Goal: Information Seeking & Learning: Learn about a topic

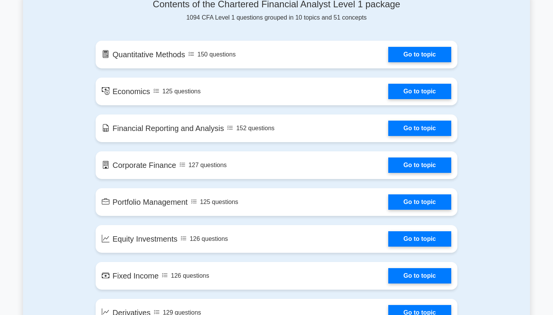
scroll to position [426, 0]
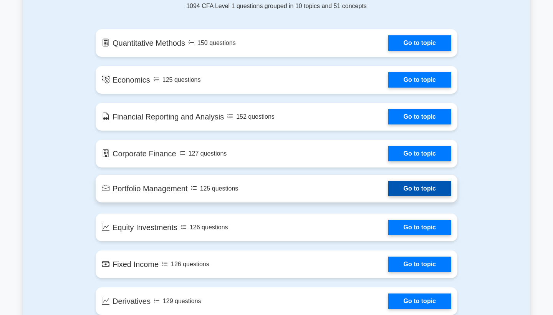
click at [419, 196] on link "Go to topic" at bounding box center [419, 188] width 63 height 15
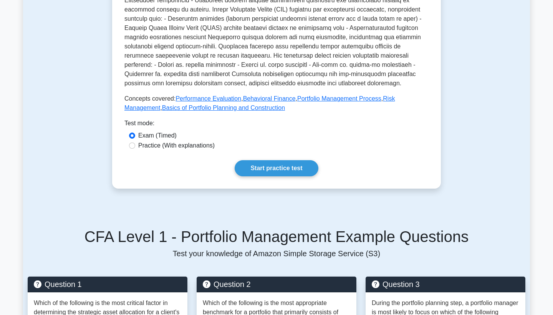
scroll to position [363, 0]
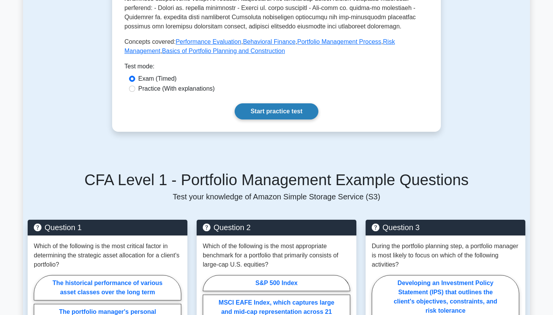
click at [314, 112] on link "Start practice test" at bounding box center [276, 111] width 83 height 16
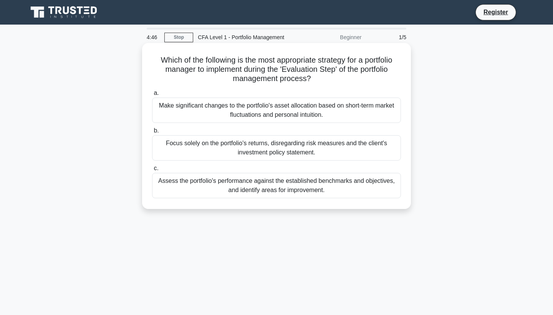
click at [322, 103] on div "Make significant changes to the portfolio's asset allocation based on short-ter…" at bounding box center [276, 109] width 249 height 25
click at [152, 96] on input "a. Make significant changes to the portfolio's asset allocation based on short-…" at bounding box center [152, 93] width 0 height 5
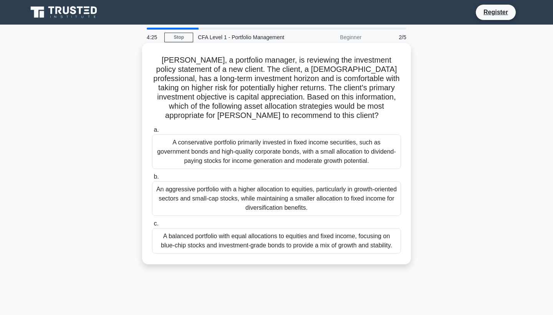
click at [319, 190] on div "An aggressive portfolio with a higher allocation to equities, particularly in g…" at bounding box center [276, 198] width 249 height 35
click at [152, 179] on input "b. An aggressive portfolio with a higher allocation to equities, particularly i…" at bounding box center [152, 176] width 0 height 5
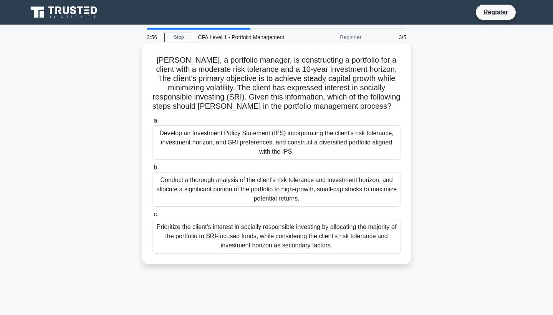
click at [315, 135] on div "Develop an Investment Policy Statement (IPS) incorporating the client's risk to…" at bounding box center [276, 142] width 249 height 35
click at [152, 123] on input "a. Develop an Investment Policy Statement (IPS) incorporating the client's risk…" at bounding box center [152, 120] width 0 height 5
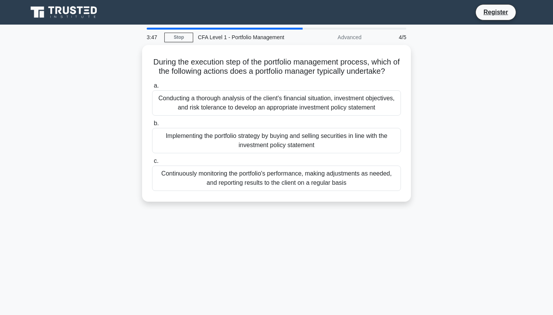
click at [315, 135] on div "Implementing the portfolio strategy by buying and selling securities in line wi…" at bounding box center [276, 140] width 249 height 25
click at [152, 126] on input "b. Implementing the portfolio strategy by buying and selling securities in line…" at bounding box center [152, 123] width 0 height 5
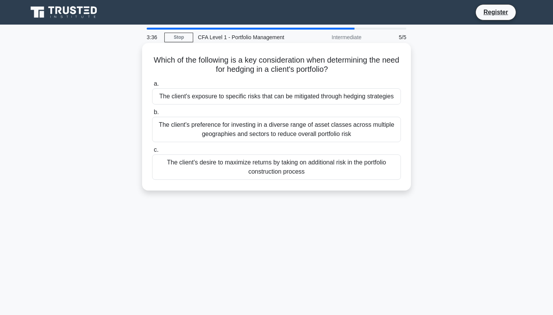
click at [316, 96] on div "The client's exposure to specific risks that can be mitigated through hedging s…" at bounding box center [276, 96] width 249 height 16
click at [152, 86] on input "a. The client's exposure to specific risks that can be mitigated through hedgin…" at bounding box center [152, 83] width 0 height 5
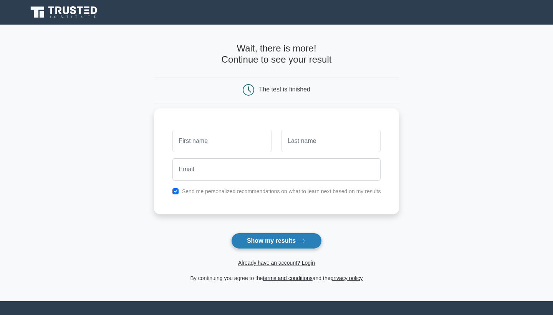
click at [297, 233] on button "Show my results" at bounding box center [276, 241] width 91 height 16
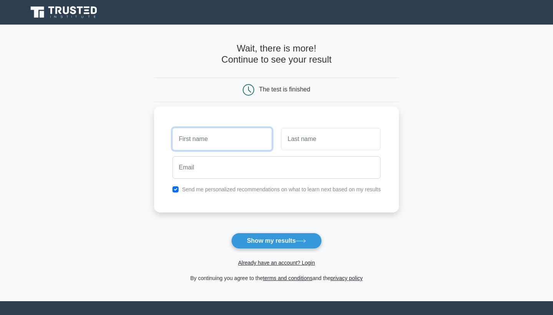
type input "n"
type input "Nethni"
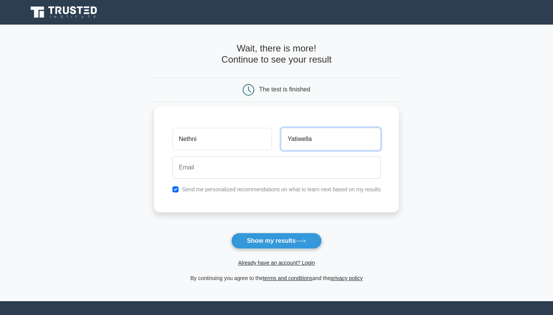
type input "Yatiwella"
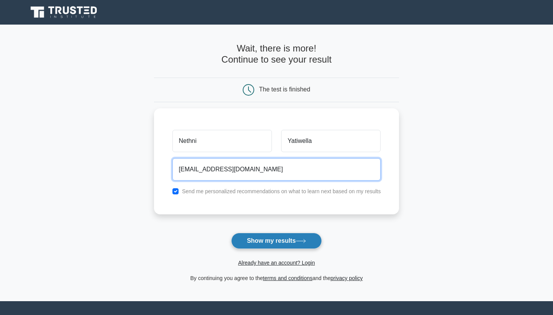
type input "nethniyatiwella@gmail.com"
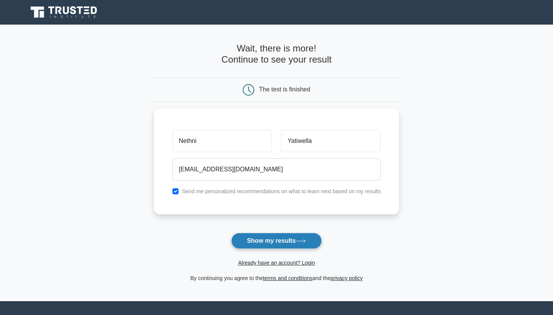
click at [304, 243] on button "Show my results" at bounding box center [276, 241] width 91 height 16
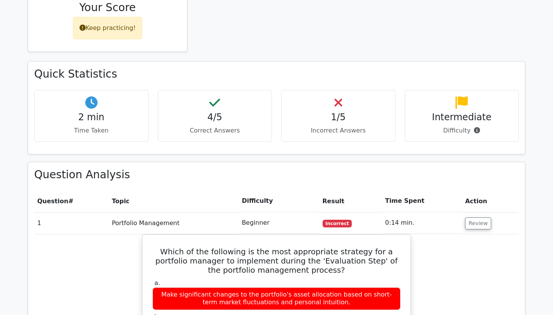
scroll to position [385, 0]
click at [468, 217] on button "Review" at bounding box center [478, 223] width 26 height 12
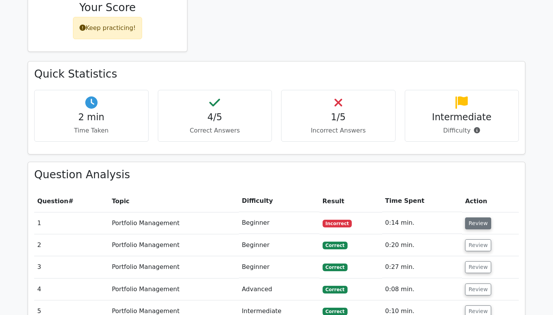
click at [471, 217] on button "Review" at bounding box center [478, 223] width 26 height 12
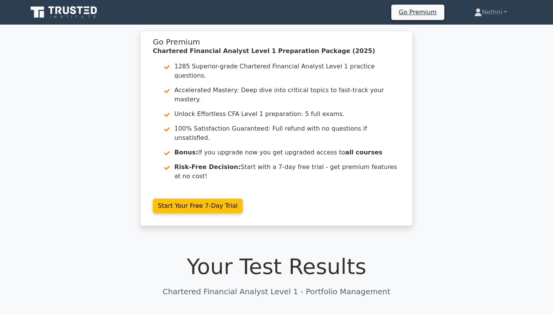
scroll to position [0, 0]
